Goal: Communication & Community: Connect with others

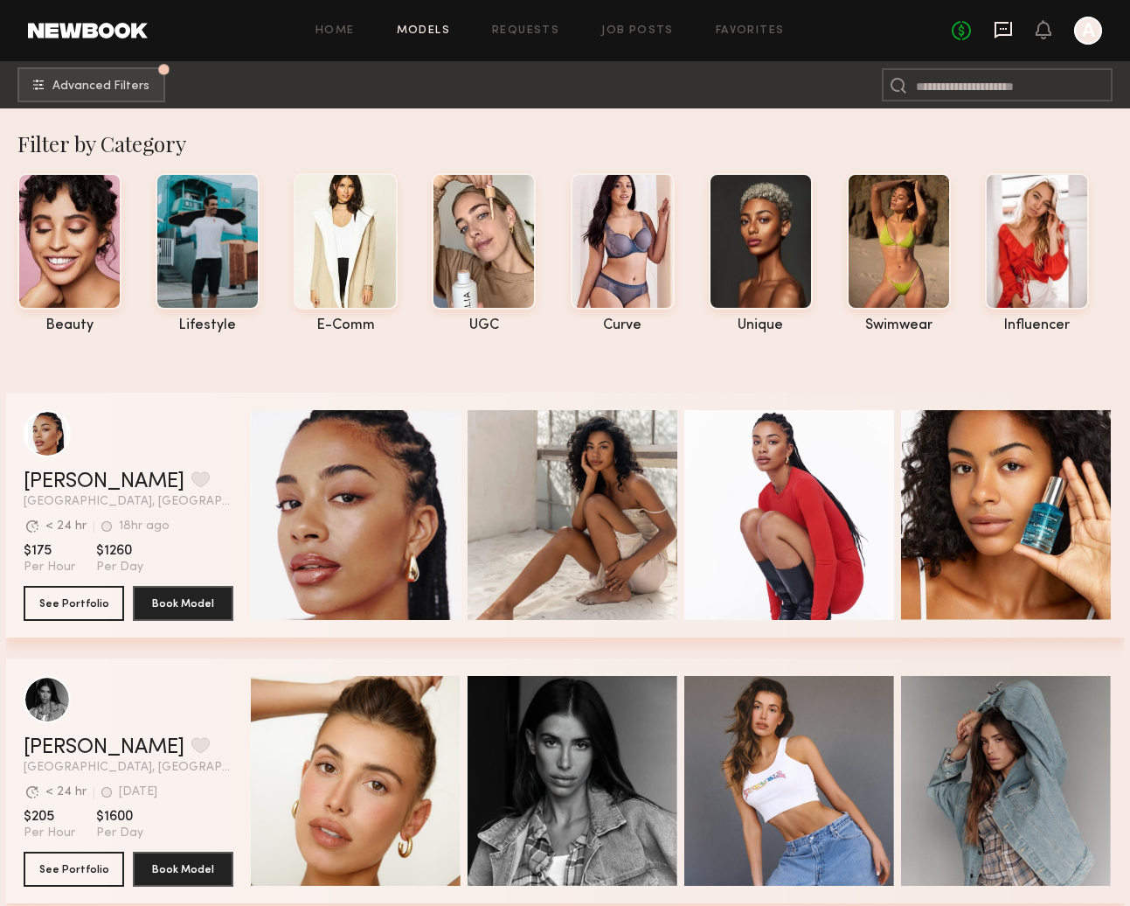
click at [1005, 24] on icon at bounding box center [1003, 29] width 19 height 19
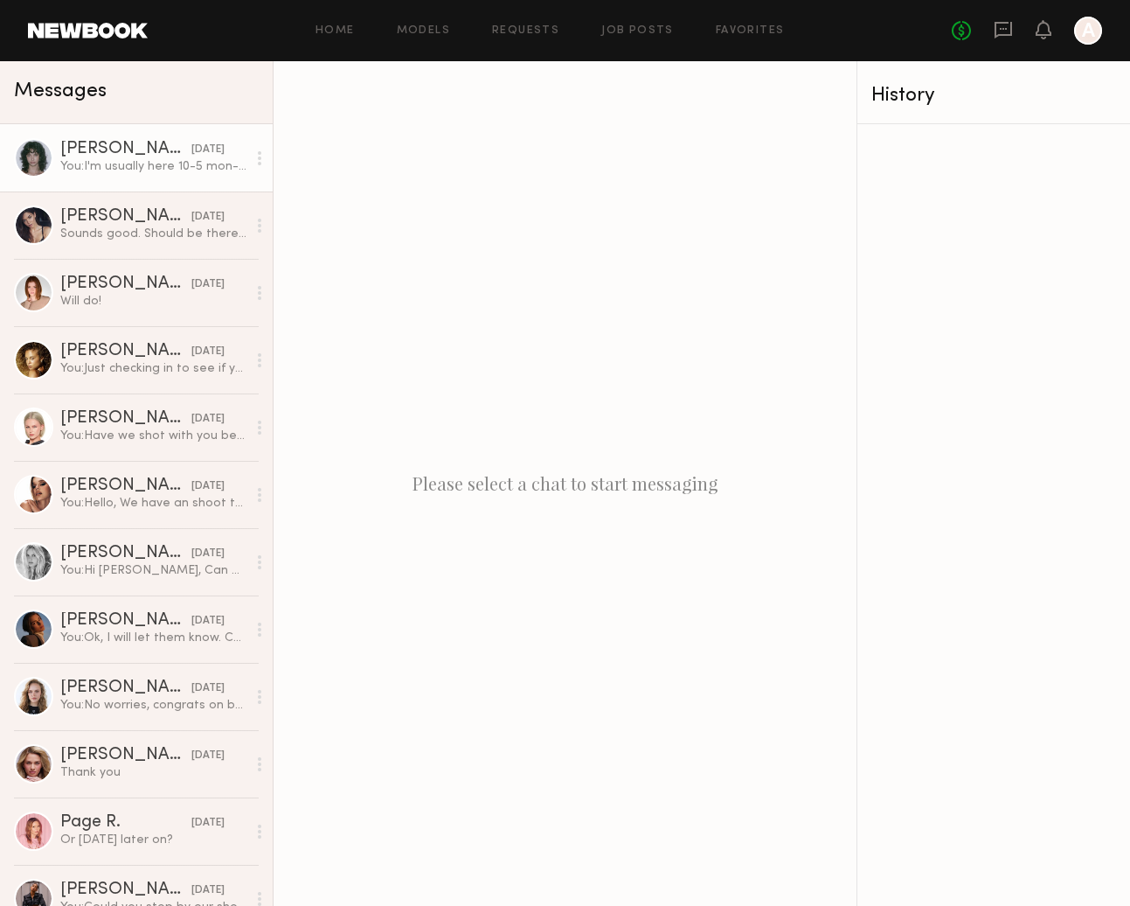
click at [149, 166] on div "You: I'm usually here 10-5 mon-fri, let me know what date/time works for you" at bounding box center [153, 166] width 186 height 17
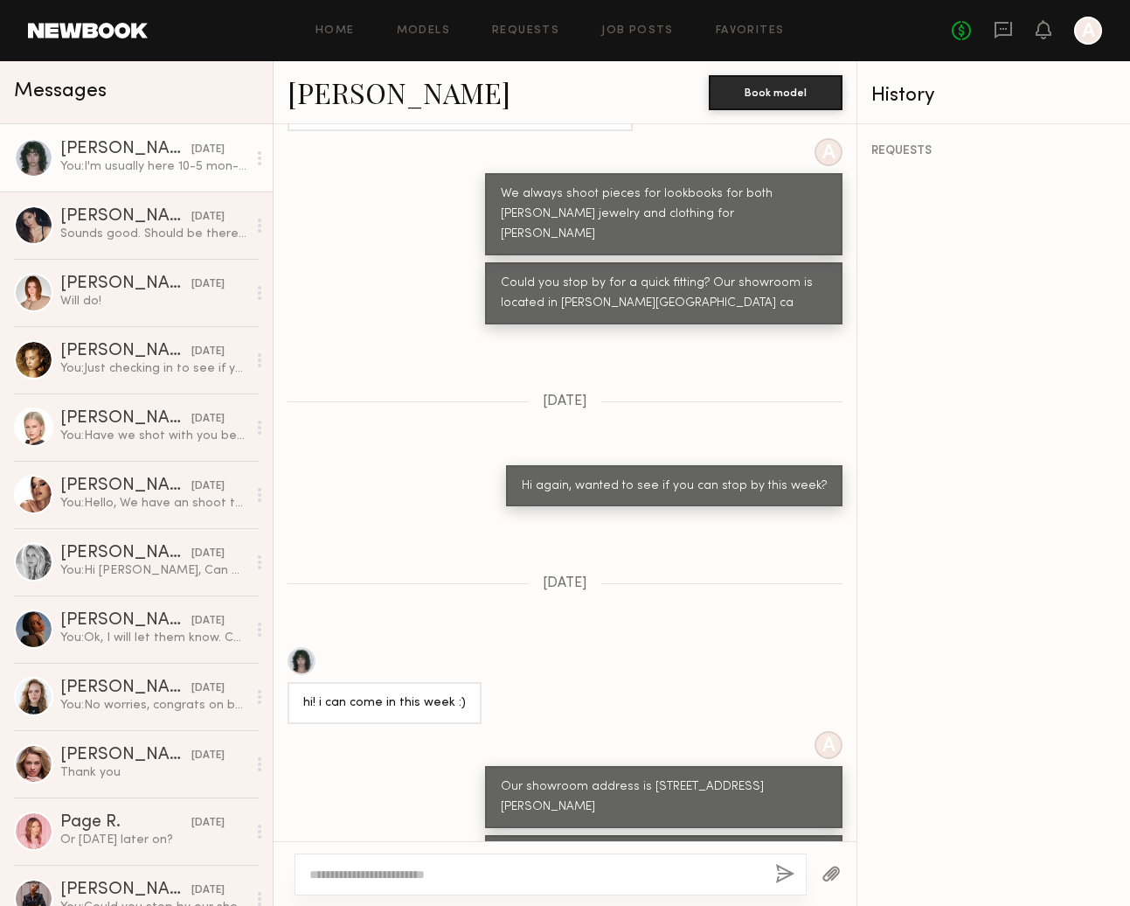
click at [305, 647] on div at bounding box center [302, 661] width 28 height 28
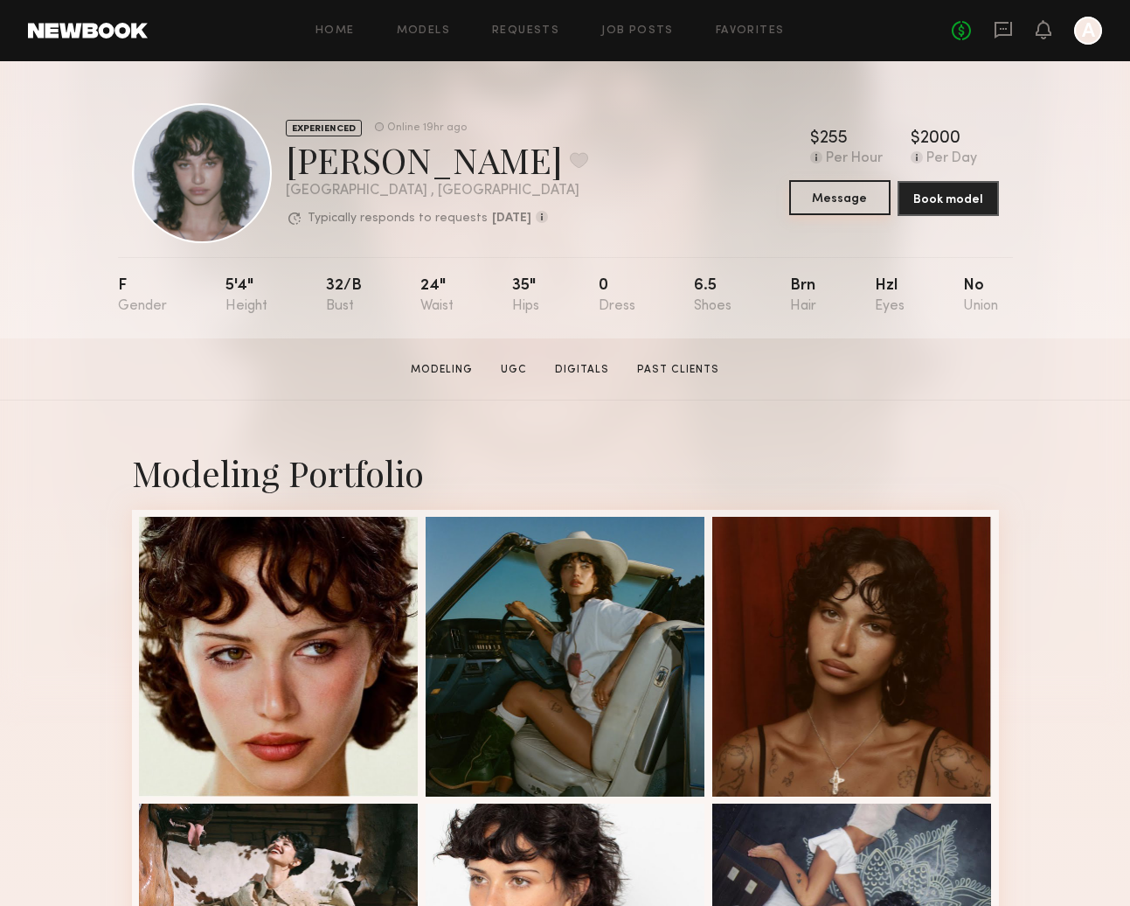
click at [847, 206] on button "Message" at bounding box center [839, 197] width 101 height 35
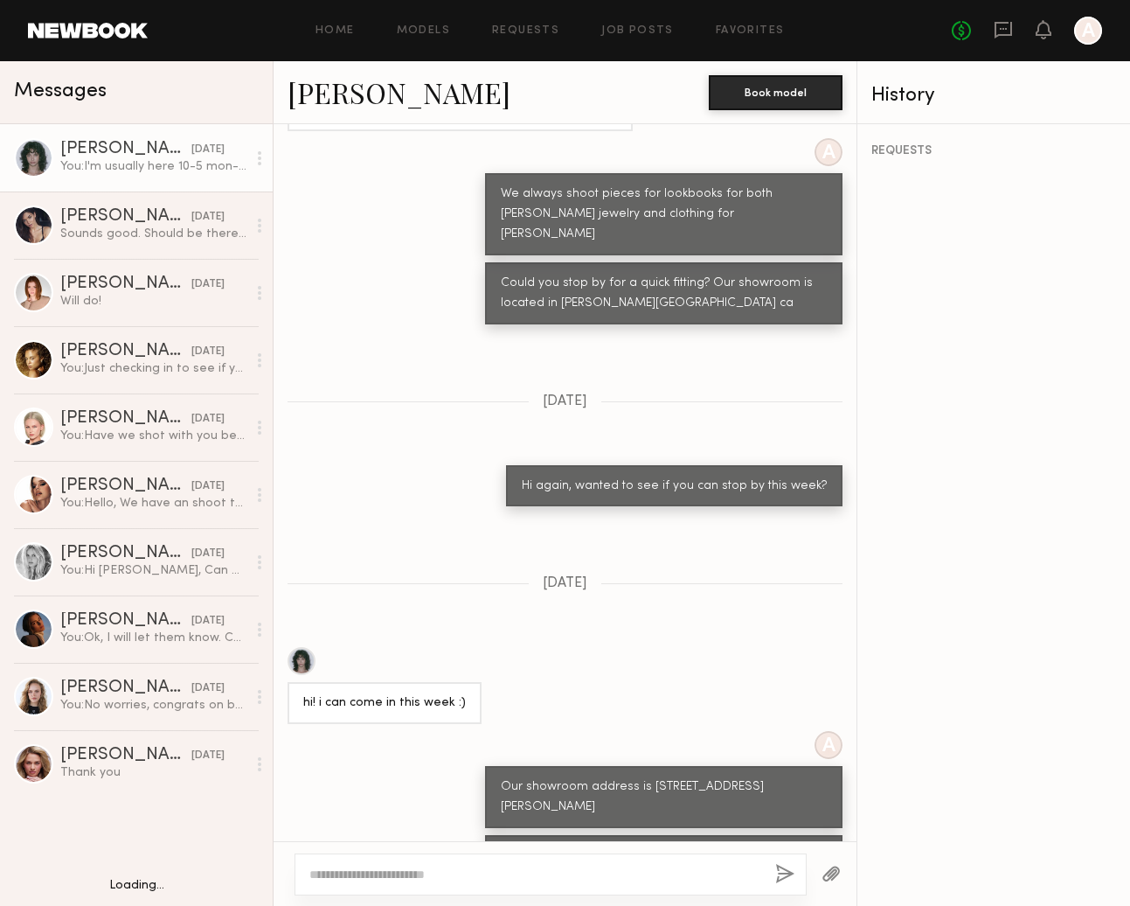
scroll to position [1099, 0]
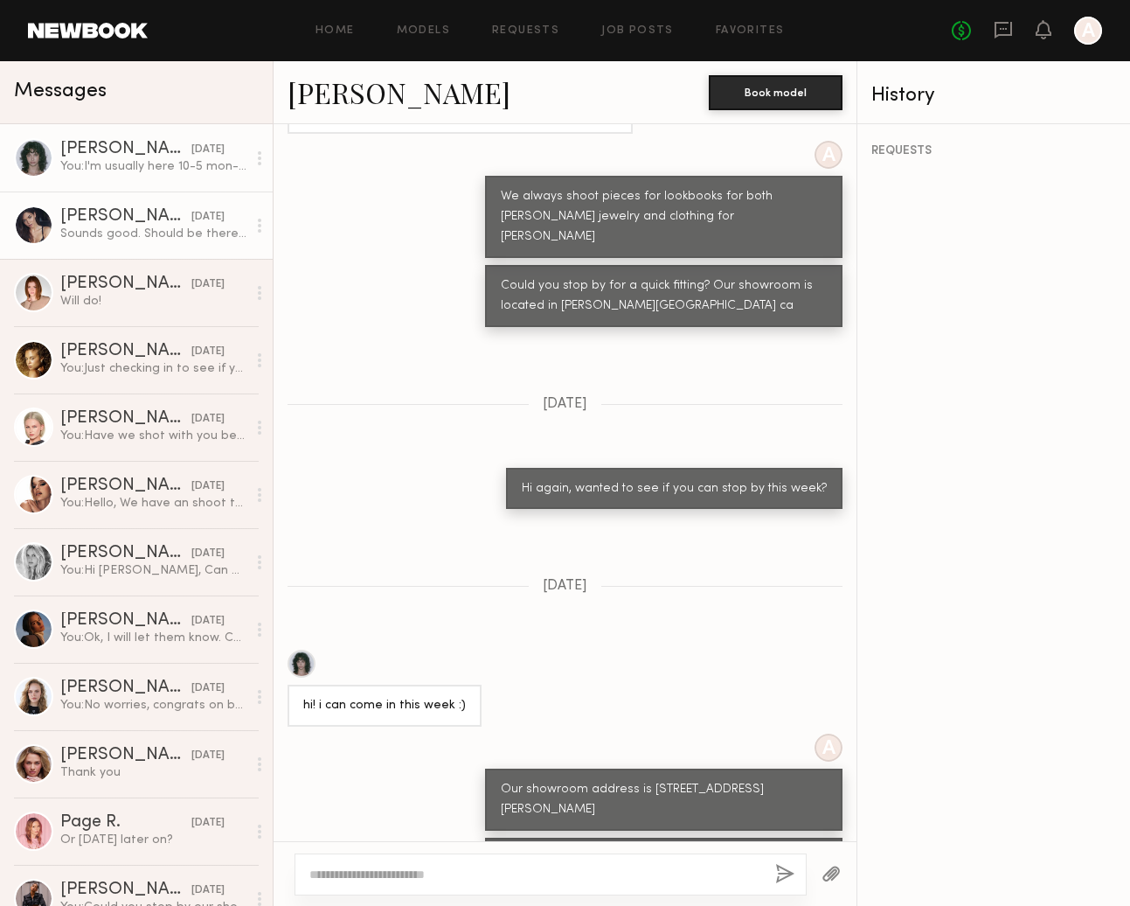
click at [177, 207] on link "[PERSON_NAME] [DATE] Sounds good. Should be there around 12:30" at bounding box center [136, 224] width 273 height 67
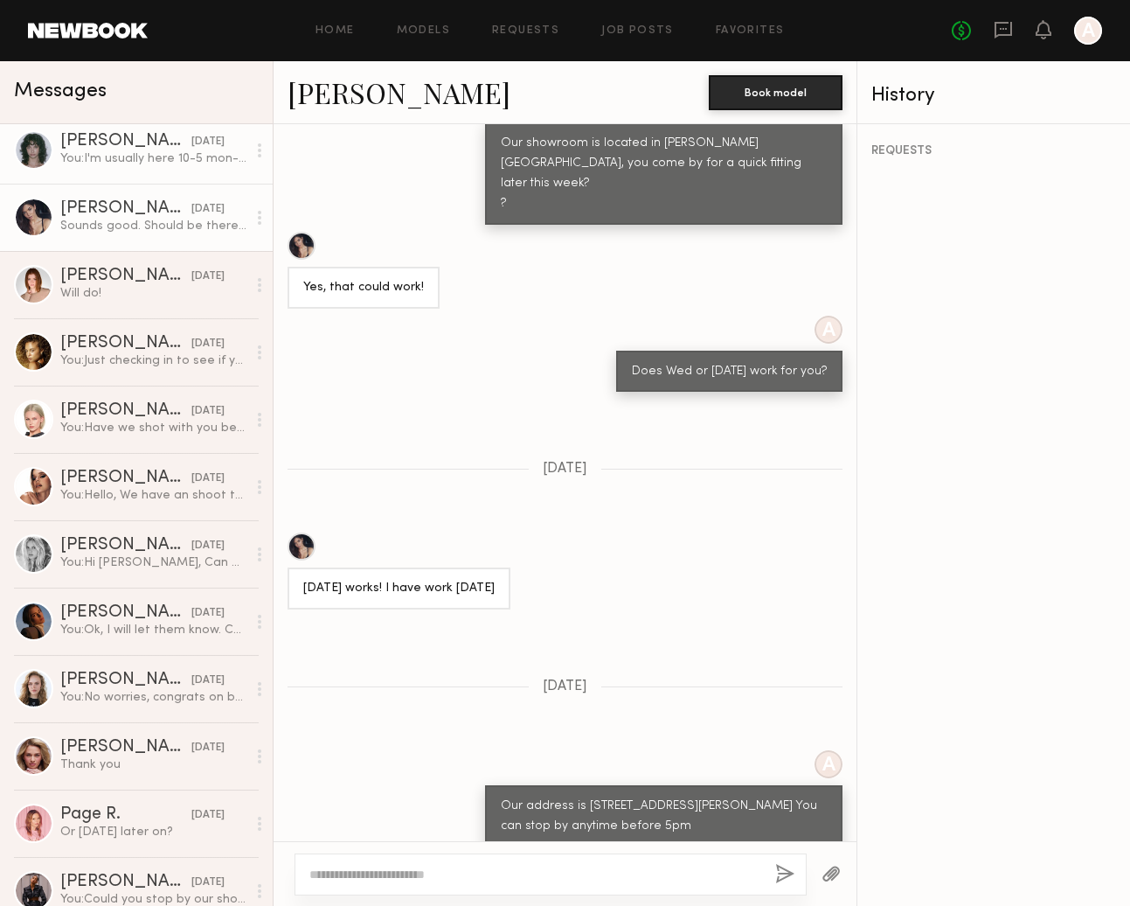
click at [165, 145] on div "Jessie M." at bounding box center [125, 141] width 131 height 17
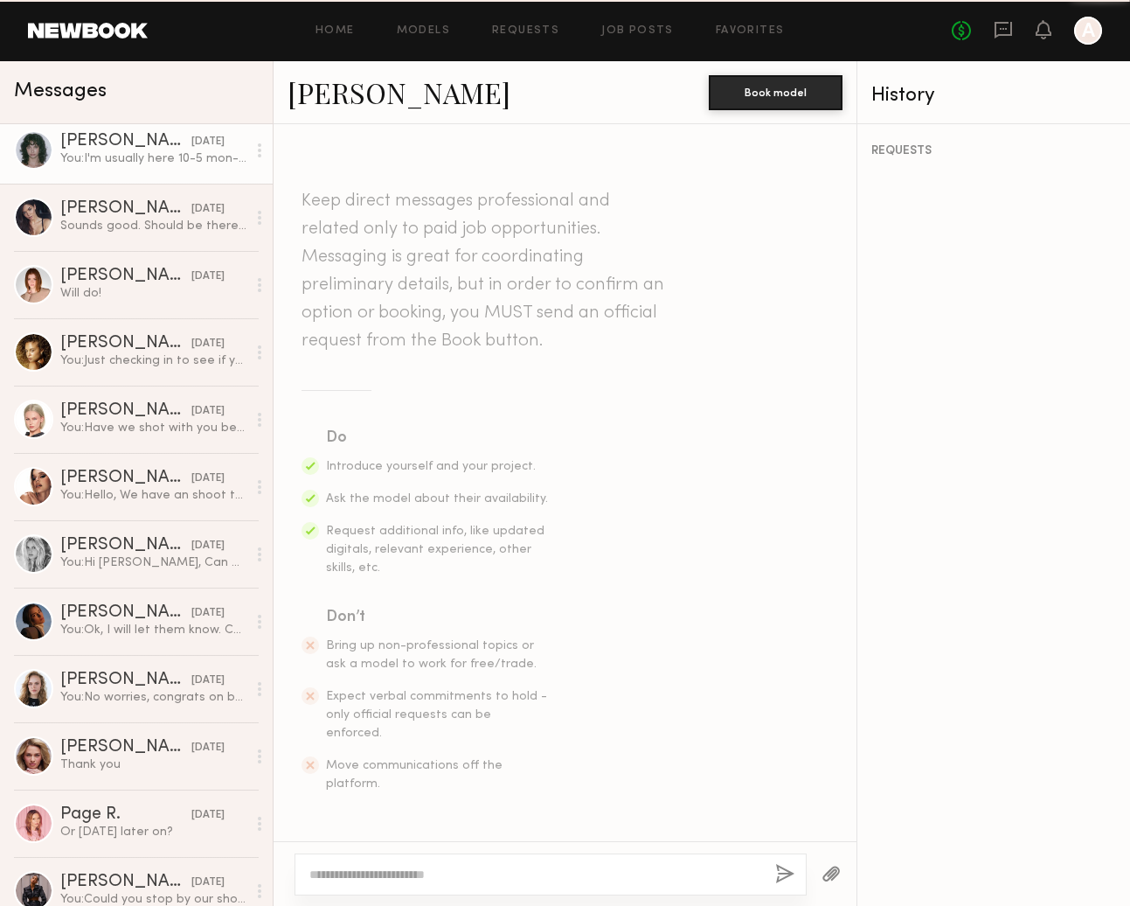
scroll to position [1101, 0]
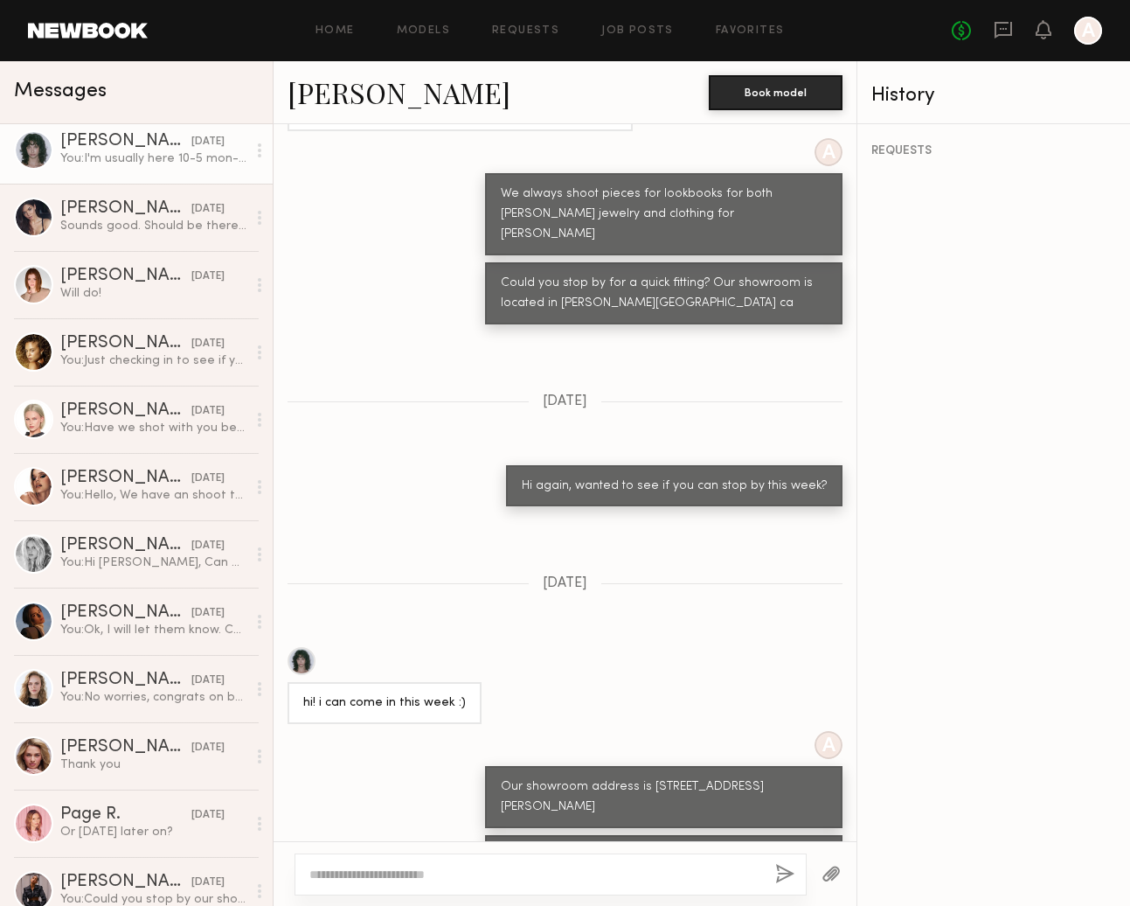
click at [302, 647] on div at bounding box center [302, 661] width 28 height 28
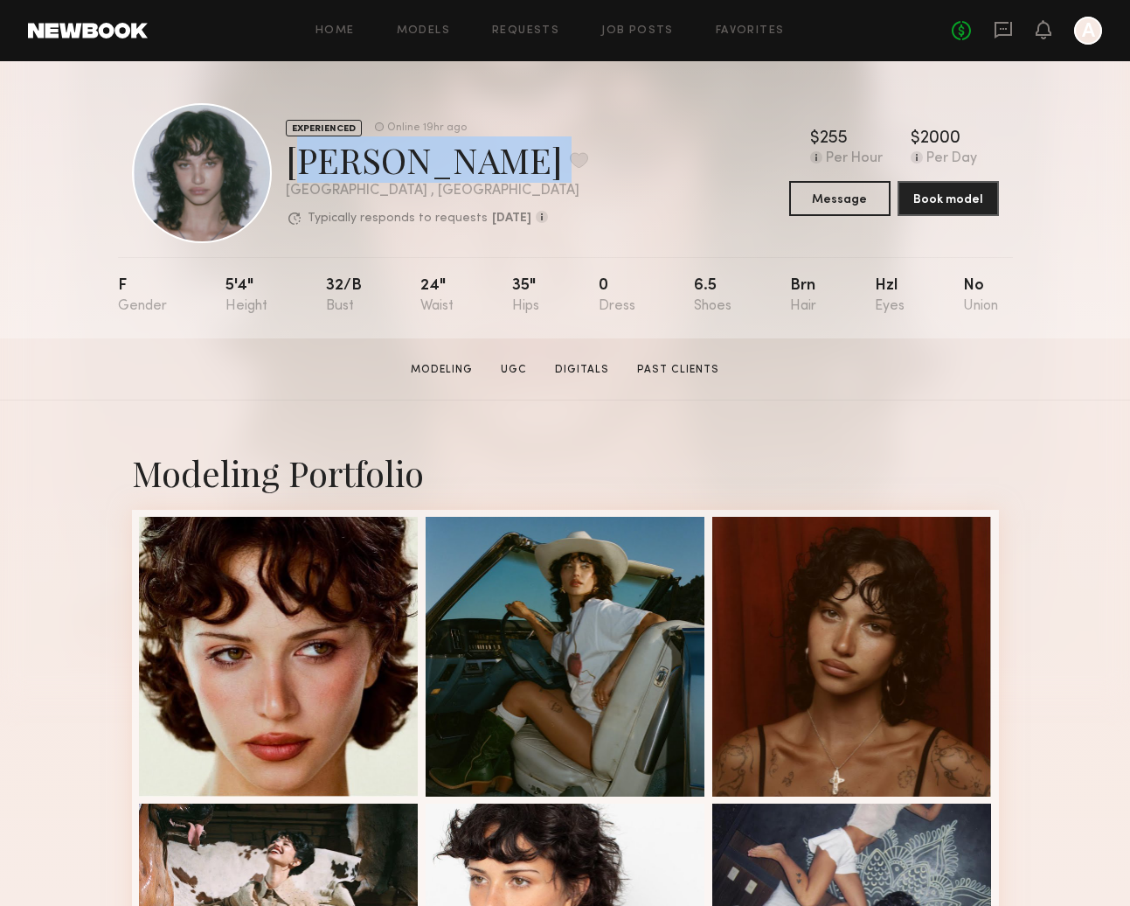
drag, startPoint x: 288, startPoint y: 163, endPoint x: 414, endPoint y: 183, distance: 128.2
click at [414, 183] on div "EXPERIENCED Online 19hr ago [PERSON_NAME] Favorite [GEOGRAPHIC_DATA] , [GEOGRAP…" at bounding box center [437, 173] width 302 height 108
copy div "[PERSON_NAME] Favorite"
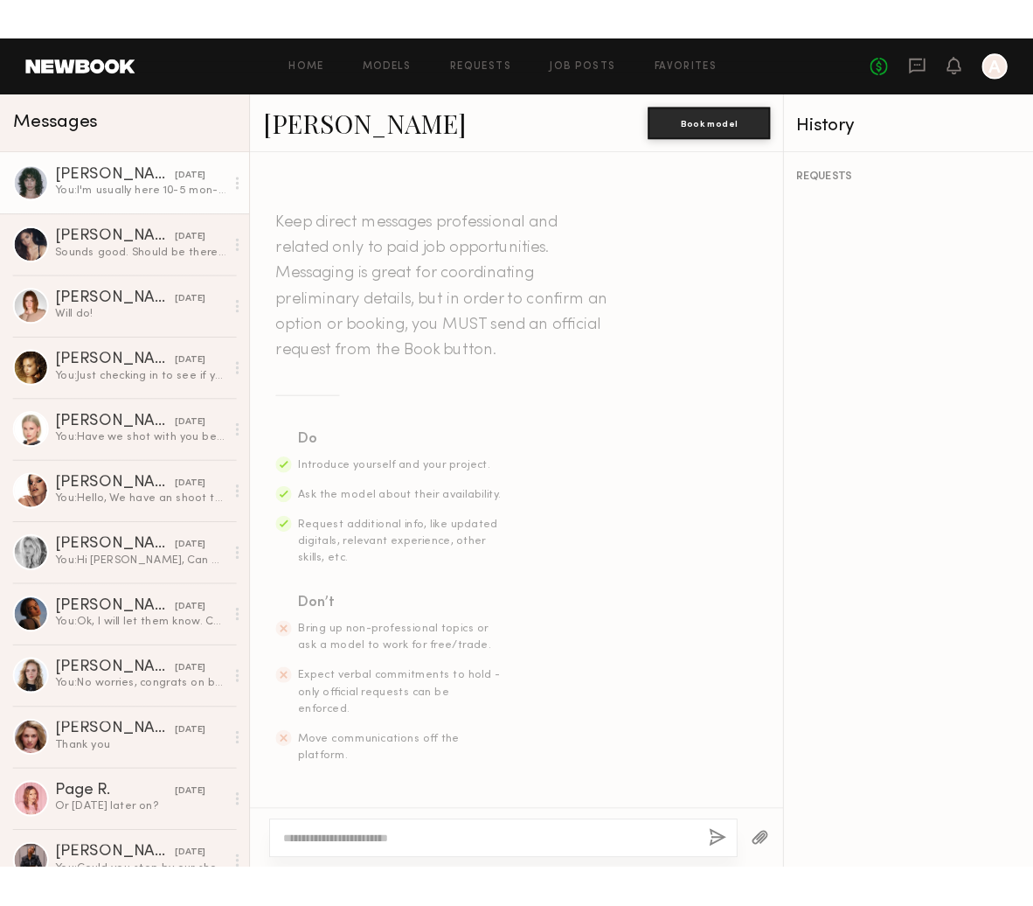
scroll to position [1101, 0]
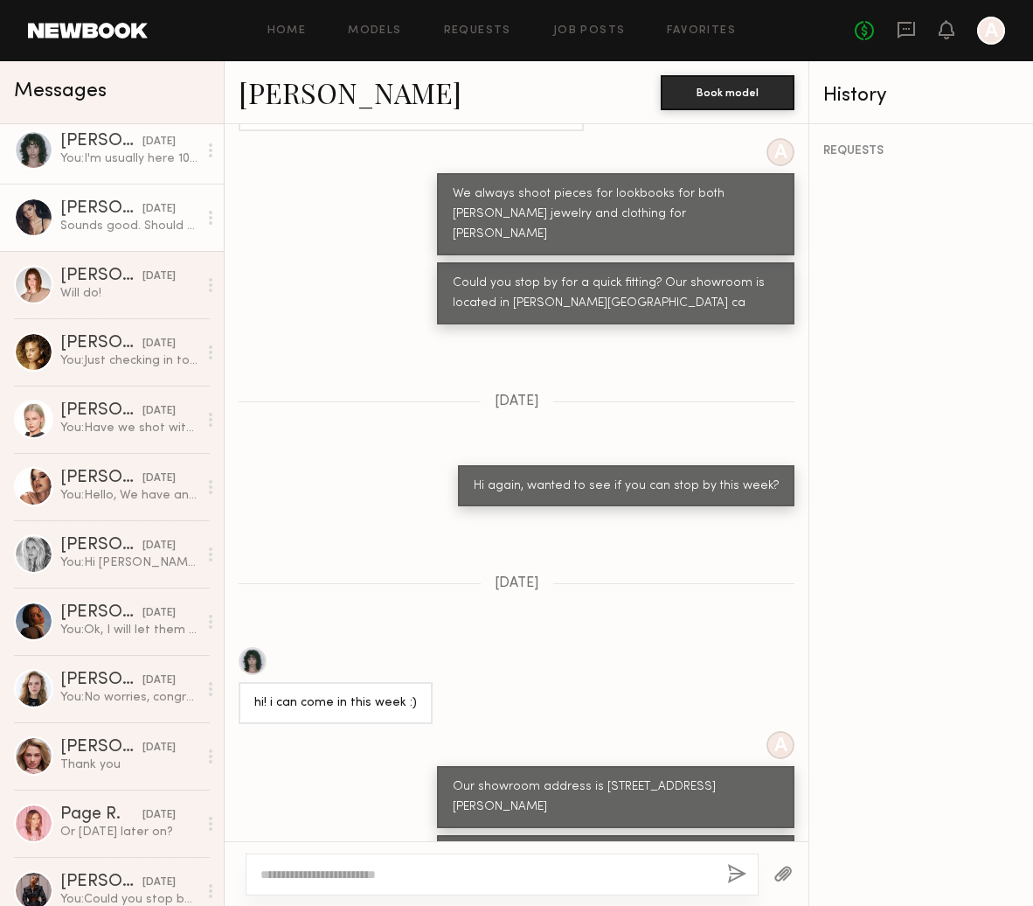
click at [126, 199] on link "Aarika W. 08/06/2025 Sounds good. Should be there around 12:30" at bounding box center [112, 217] width 224 height 67
